Goal: Information Seeking & Learning: Learn about a topic

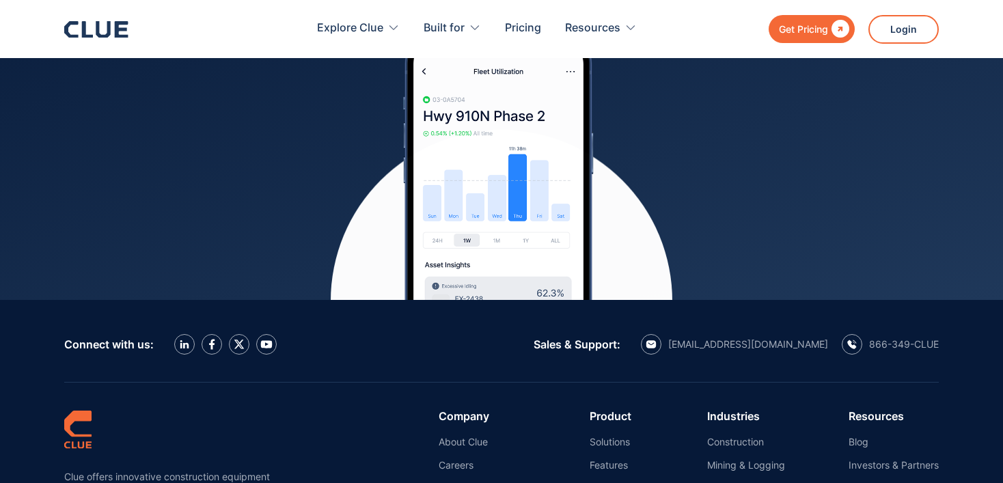
scroll to position [6323, 0]
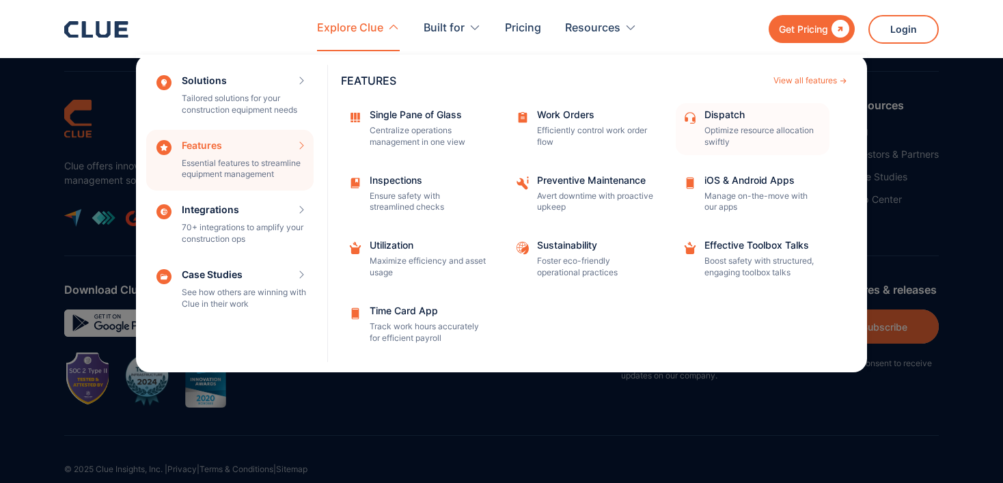
click at [726, 134] on p "Optimize resource allocation swiftly" at bounding box center [762, 136] width 116 height 23
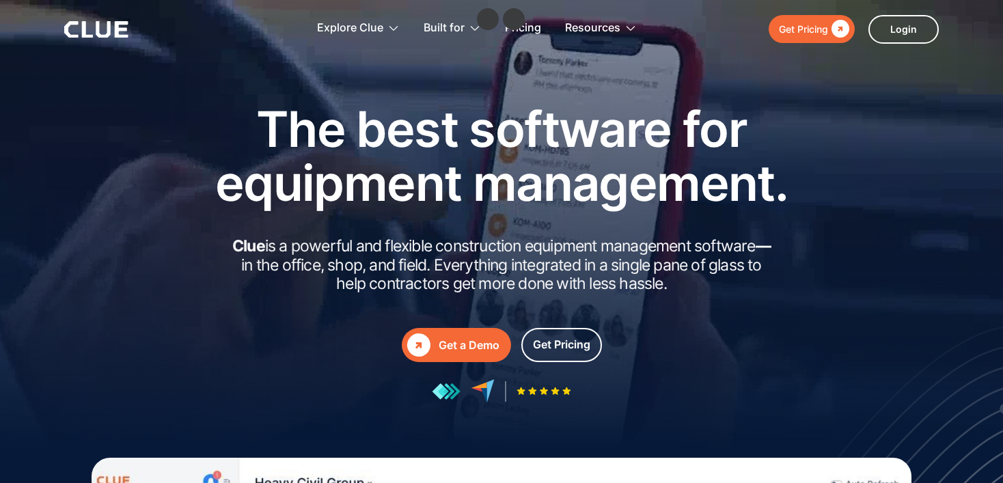
scroll to position [6190, 0]
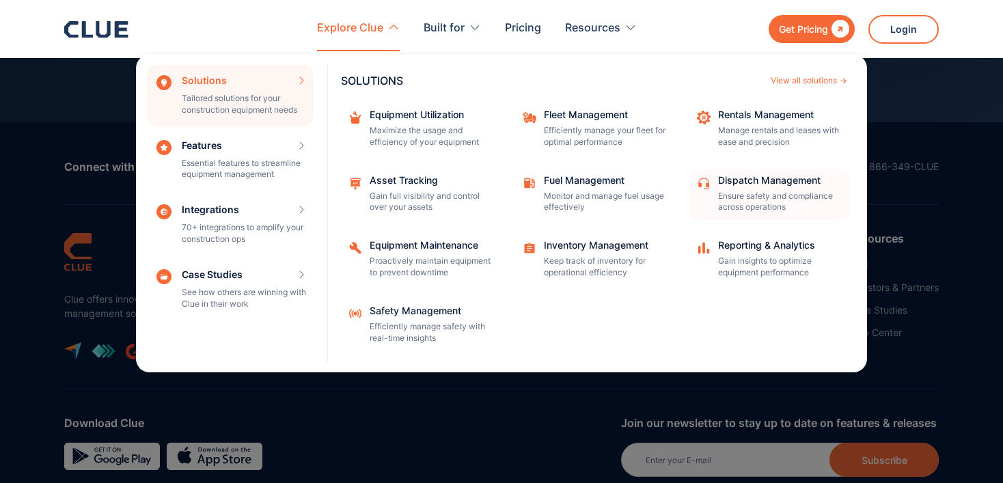
click at [779, 195] on p "Ensure safety and compliance across operations" at bounding box center [779, 202] width 123 height 23
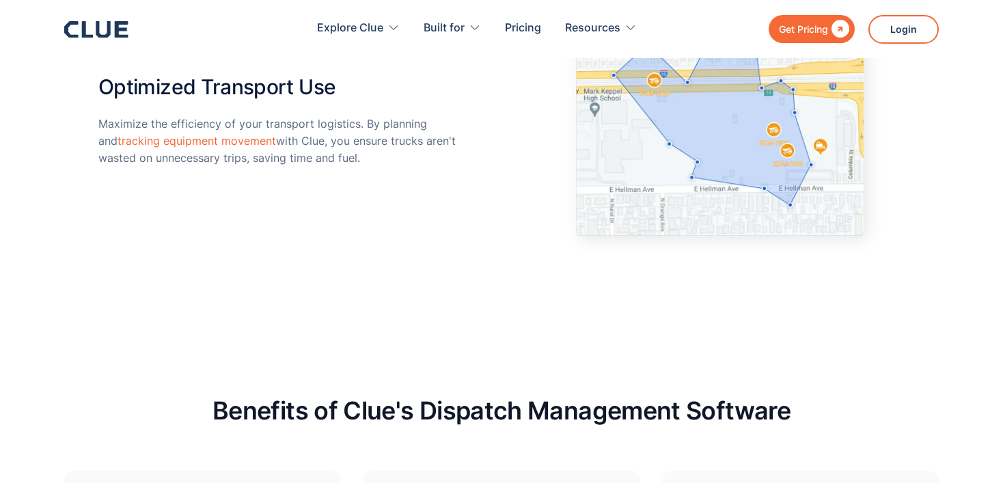
scroll to position [3553, 0]
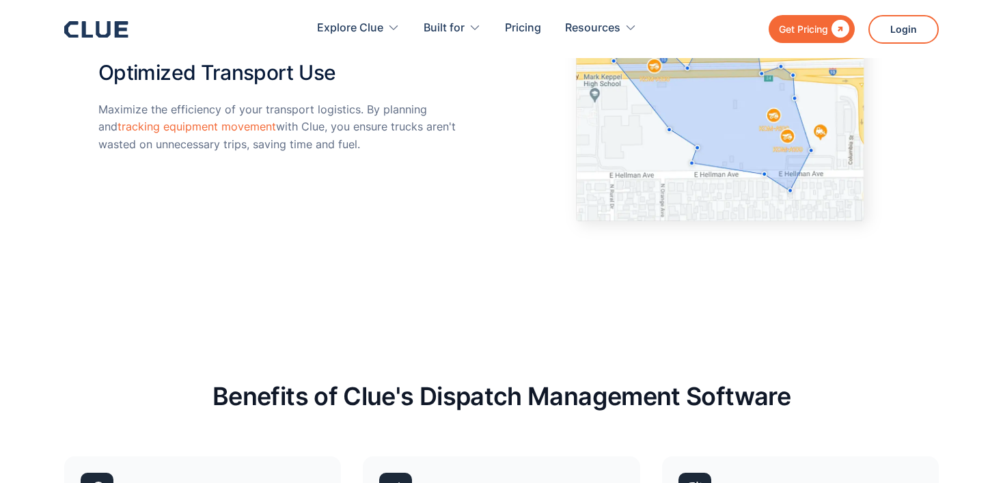
click at [98, 27] on icon at bounding box center [103, 29] width 14 height 16
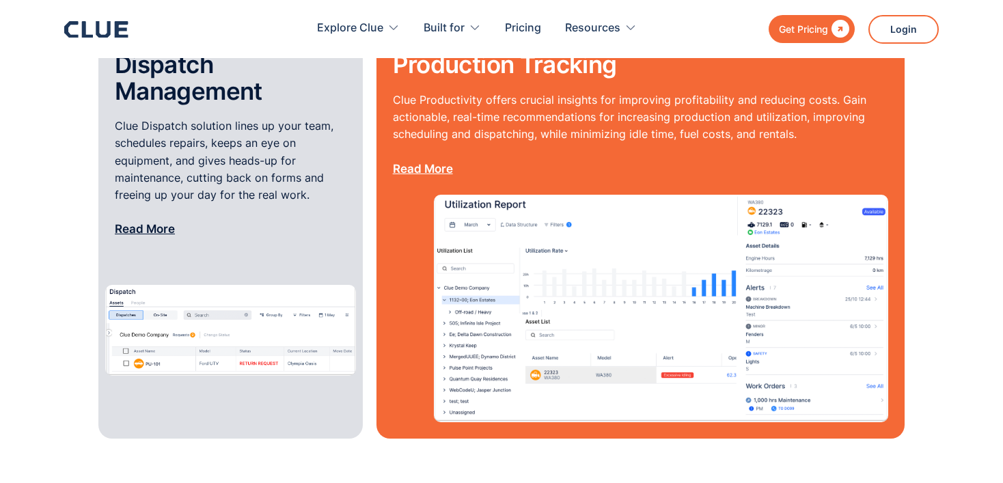
scroll to position [1708, 0]
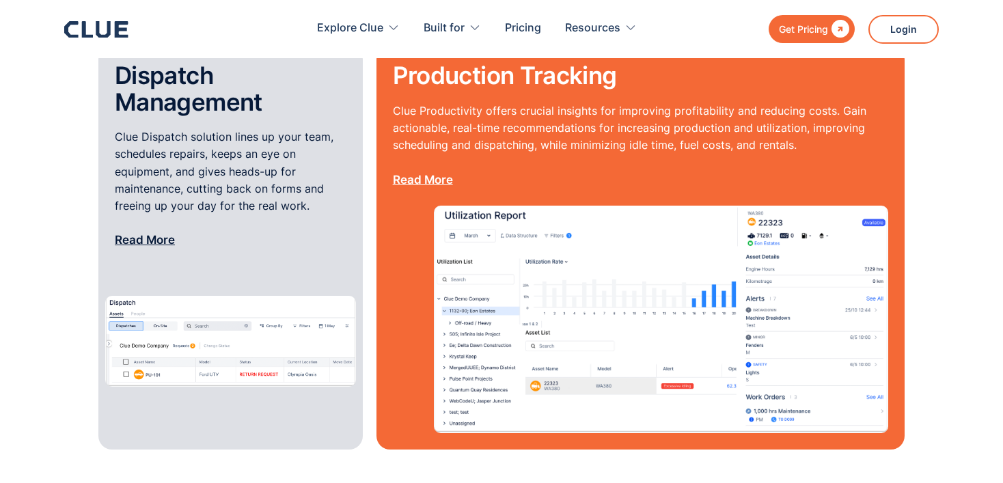
click at [177, 312] on img at bounding box center [230, 341] width 251 height 91
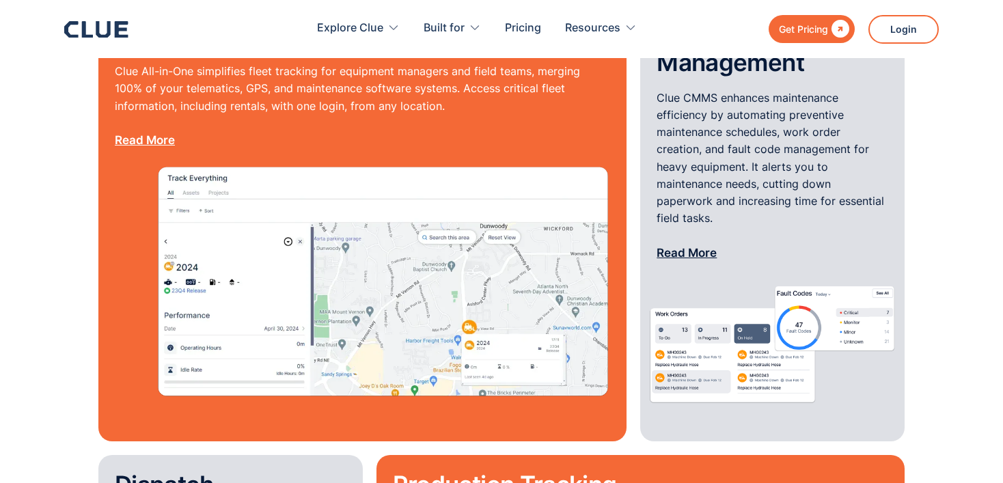
scroll to position [1298, 0]
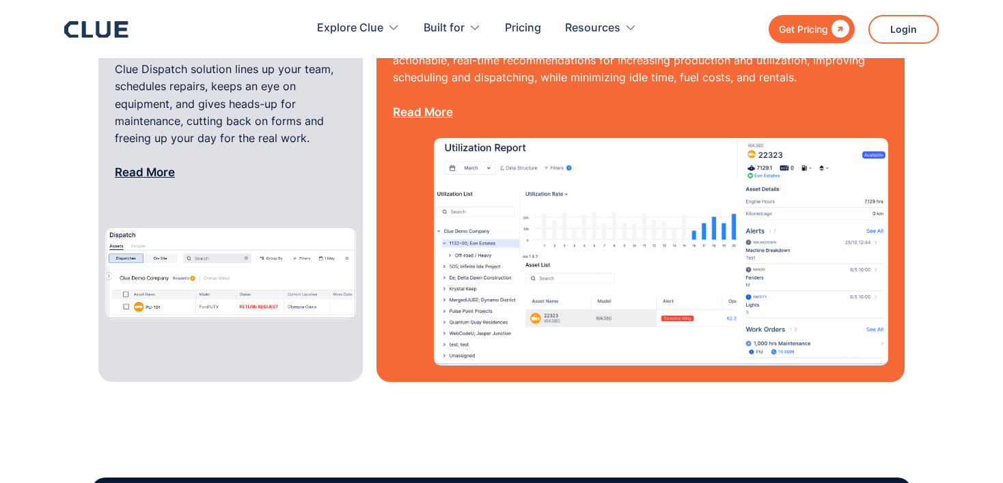
scroll to position [1737, 0]
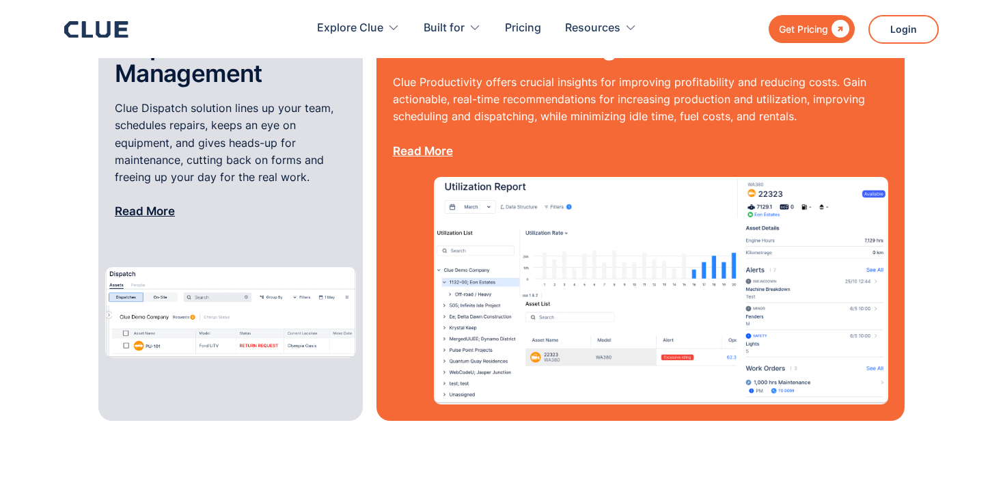
click at [150, 204] on link "Read More" at bounding box center [145, 211] width 60 height 14
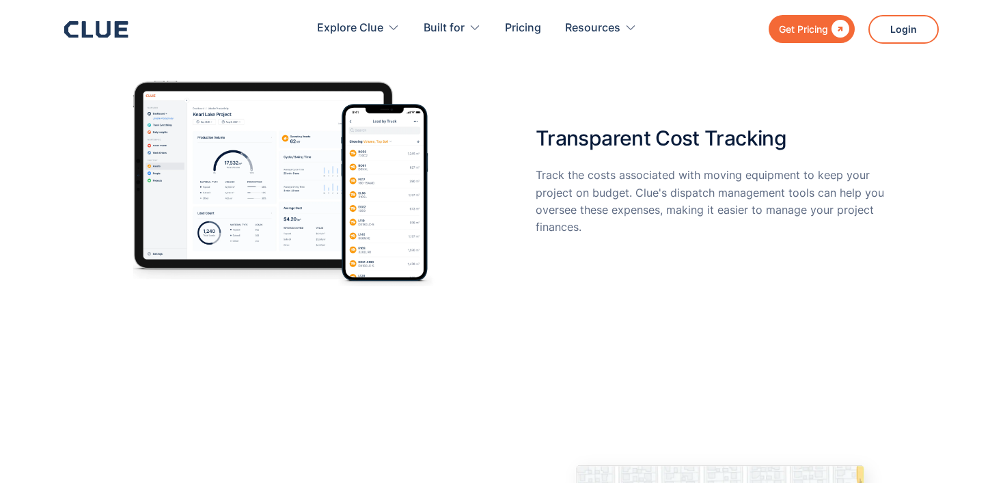
scroll to position [3074, 0]
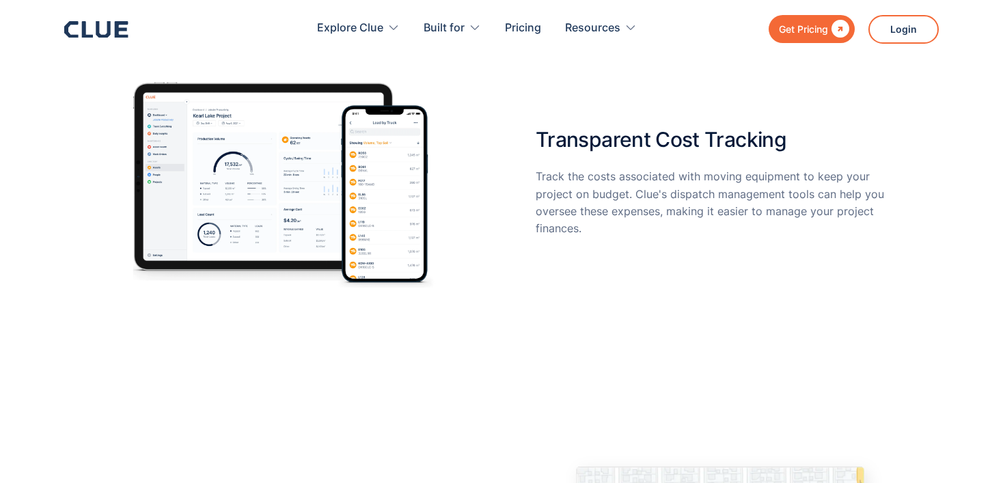
click at [113, 37] on div at bounding box center [96, 29] width 64 height 16
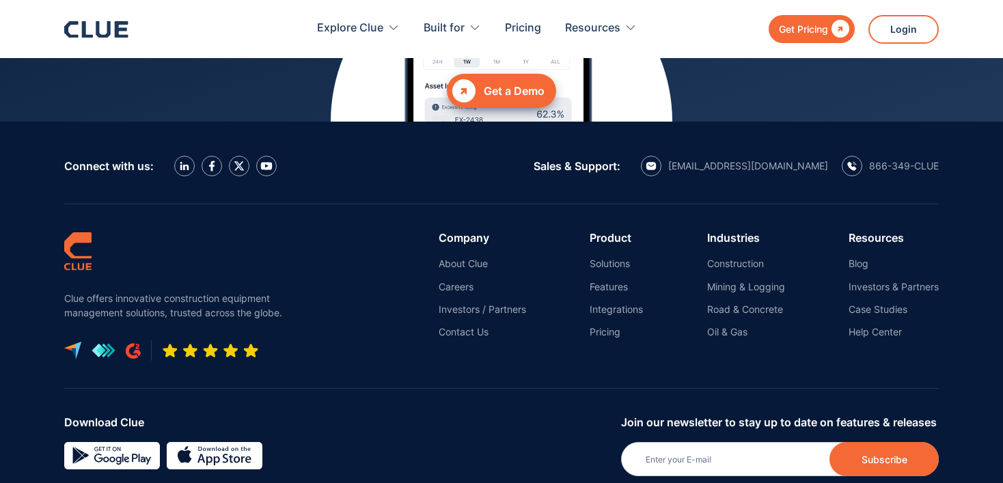
scroll to position [6186, 0]
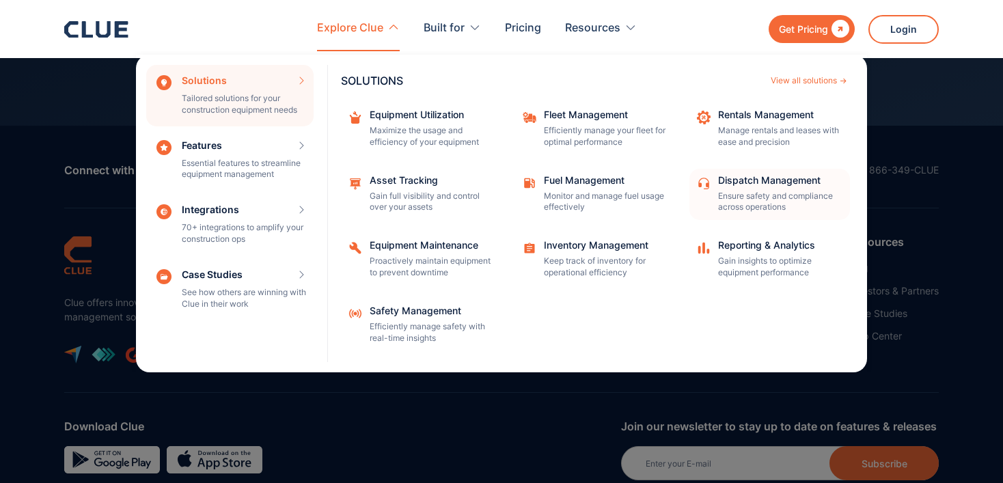
click at [747, 197] on p "Ensure safety and compliance across operations" at bounding box center [779, 202] width 123 height 23
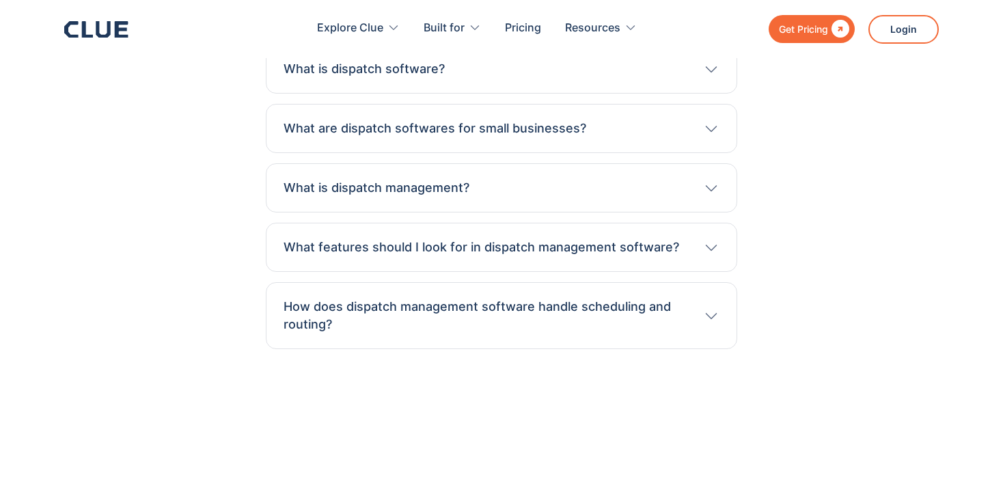
scroll to position [4435, 0]
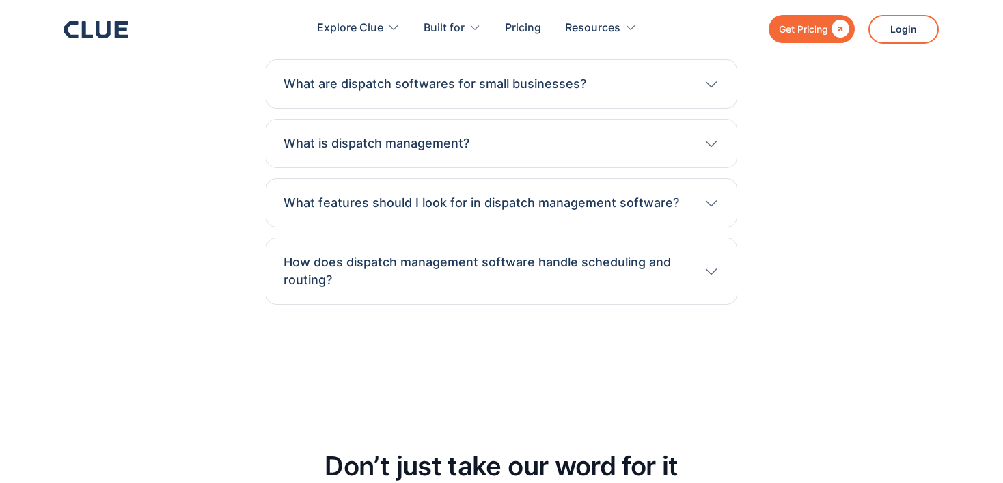
click at [537, 146] on div "What is dispatch management?" at bounding box center [502, 144] width 436 height 18
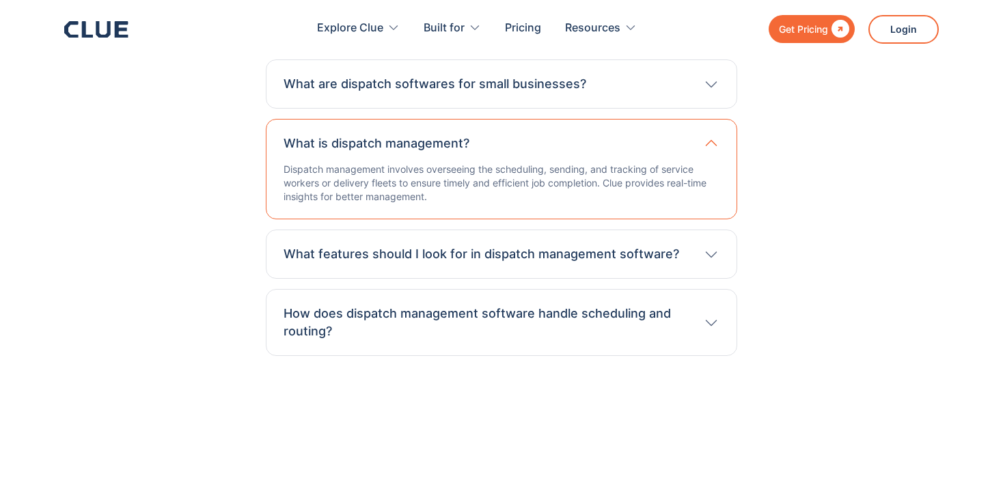
click at [532, 148] on div "What is dispatch management?" at bounding box center [502, 144] width 436 height 18
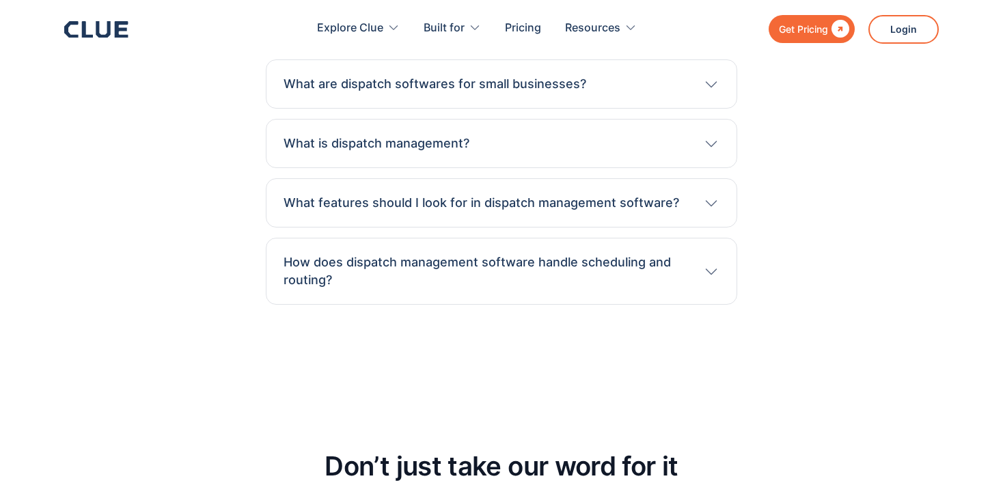
click at [502, 187] on div "What features should I look for in dispatch management software? Look for sched…" at bounding box center [501, 202] width 471 height 49
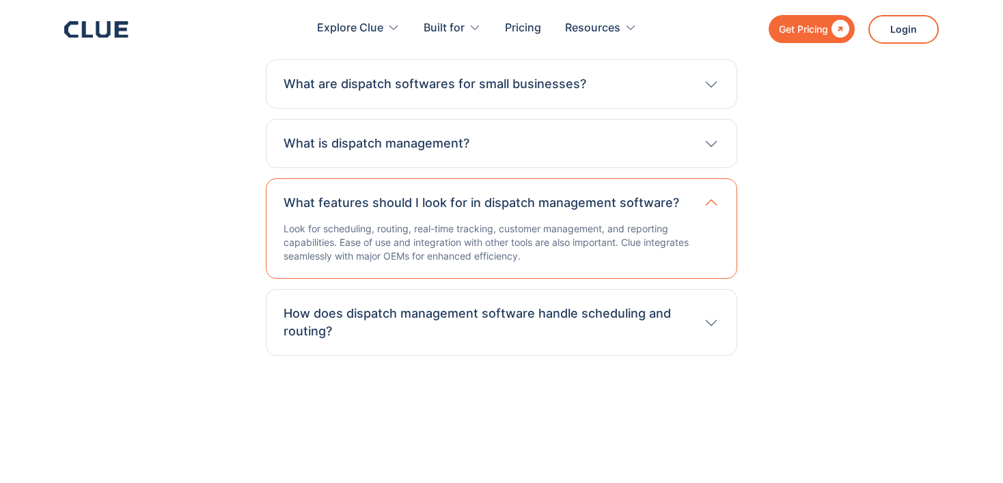
click at [497, 197] on h3 "What features should I look for in dispatch management software?" at bounding box center [482, 203] width 396 height 18
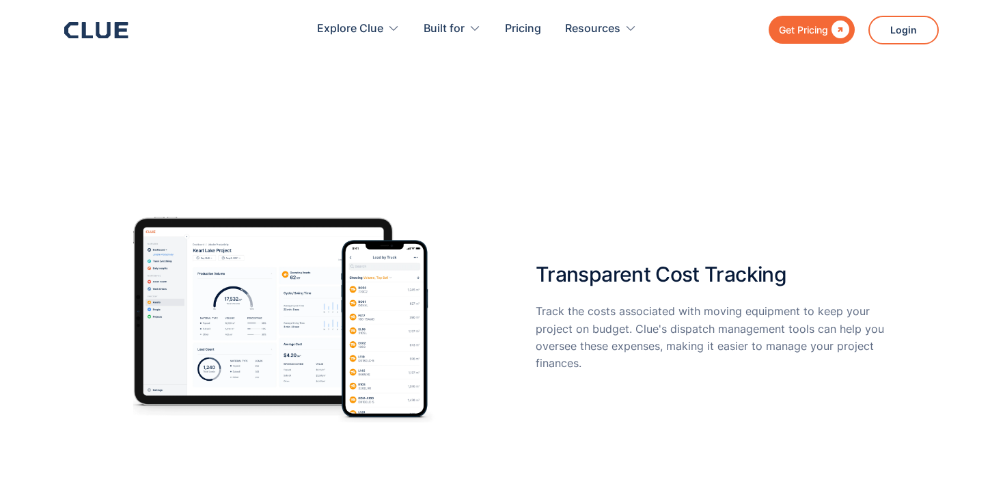
scroll to position [2932, 0]
